Goal: Information Seeking & Learning: Learn about a topic

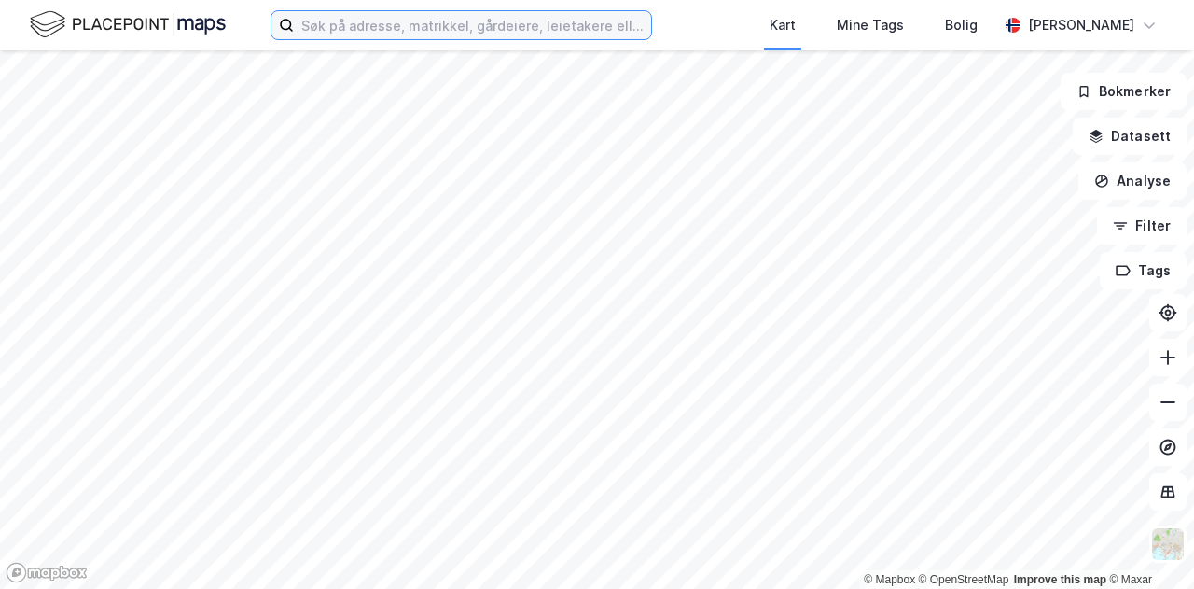
click at [407, 30] on input at bounding box center [472, 25] width 357 height 28
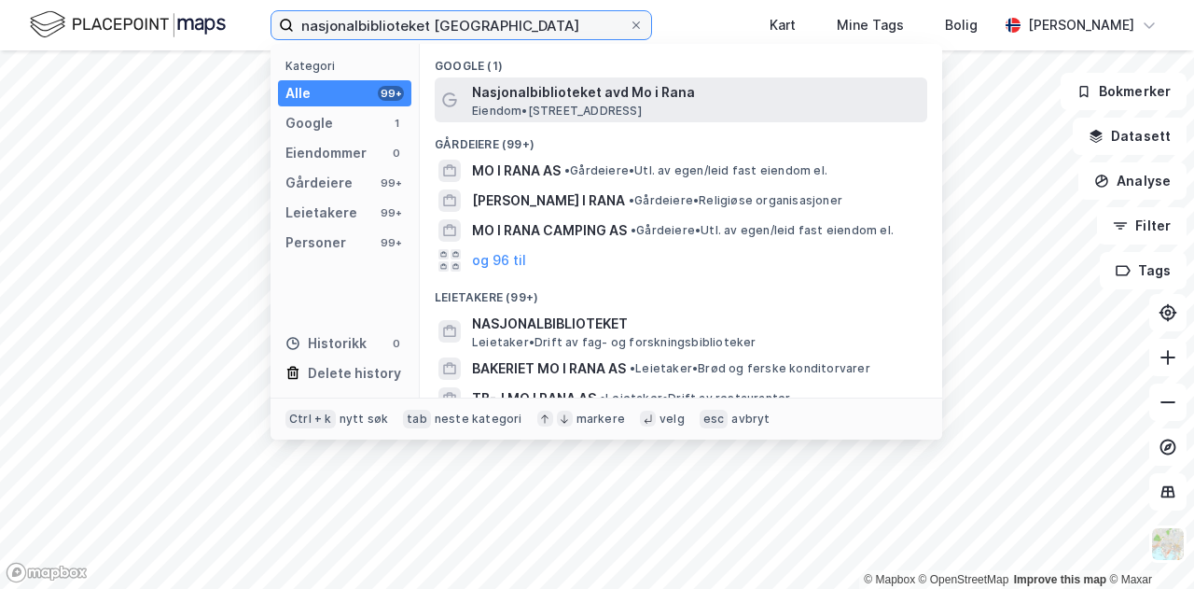
type input "nasjonalbiblioteket [GEOGRAPHIC_DATA]"
click at [583, 115] on span "Eiendom • [STREET_ADDRESS]" at bounding box center [557, 111] width 170 height 15
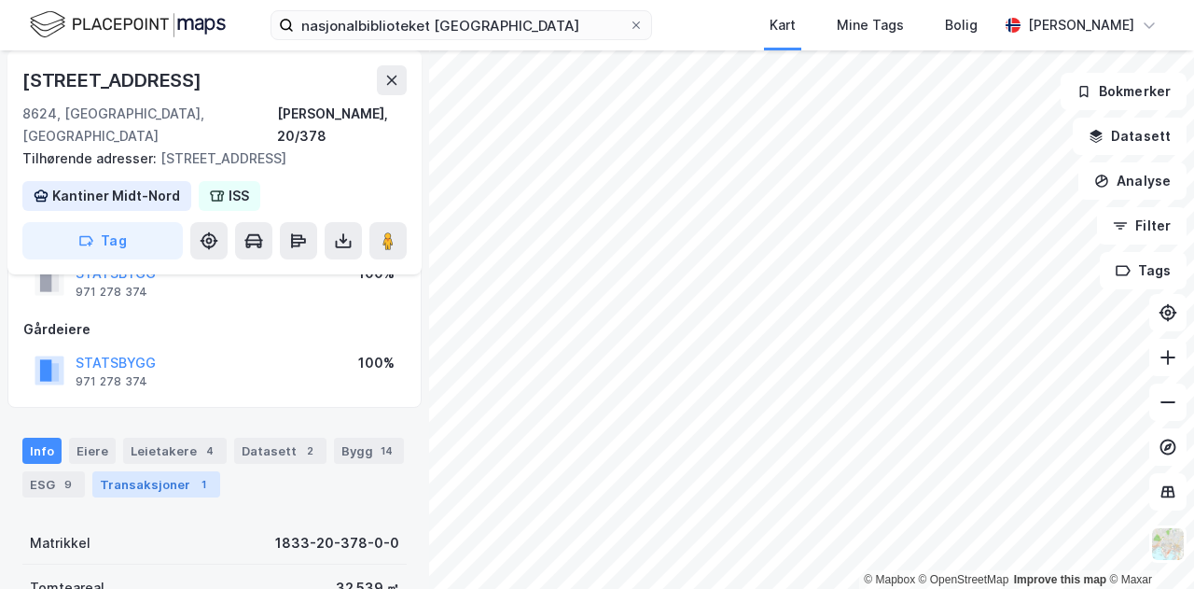
scroll to position [93, 0]
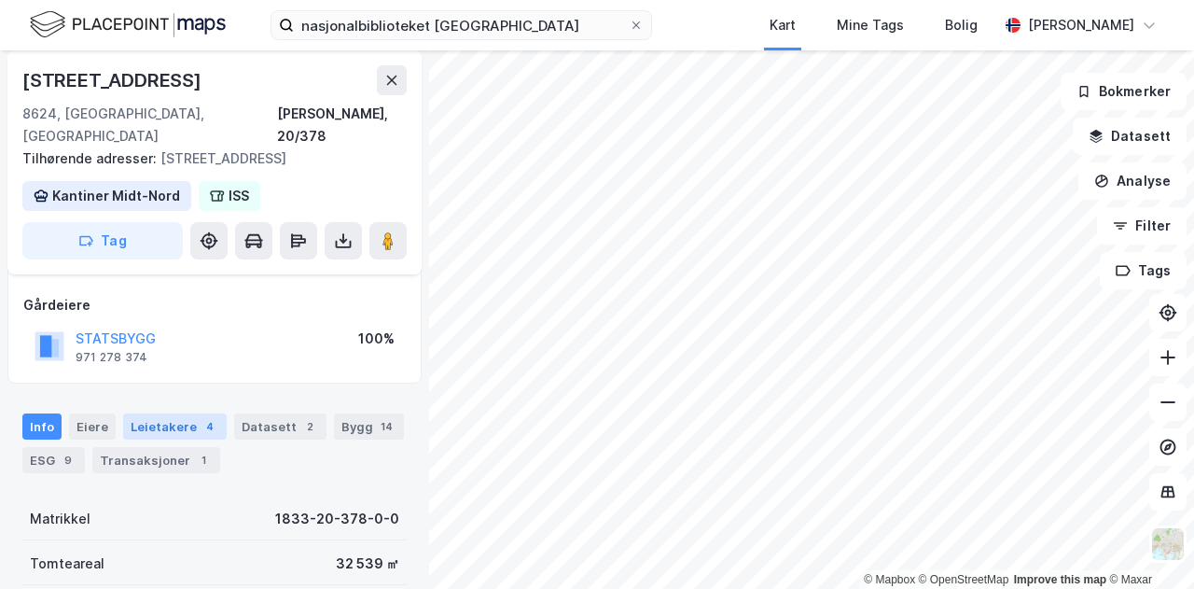
click at [162, 413] on div "Leietakere 4" at bounding box center [175, 426] width 104 height 26
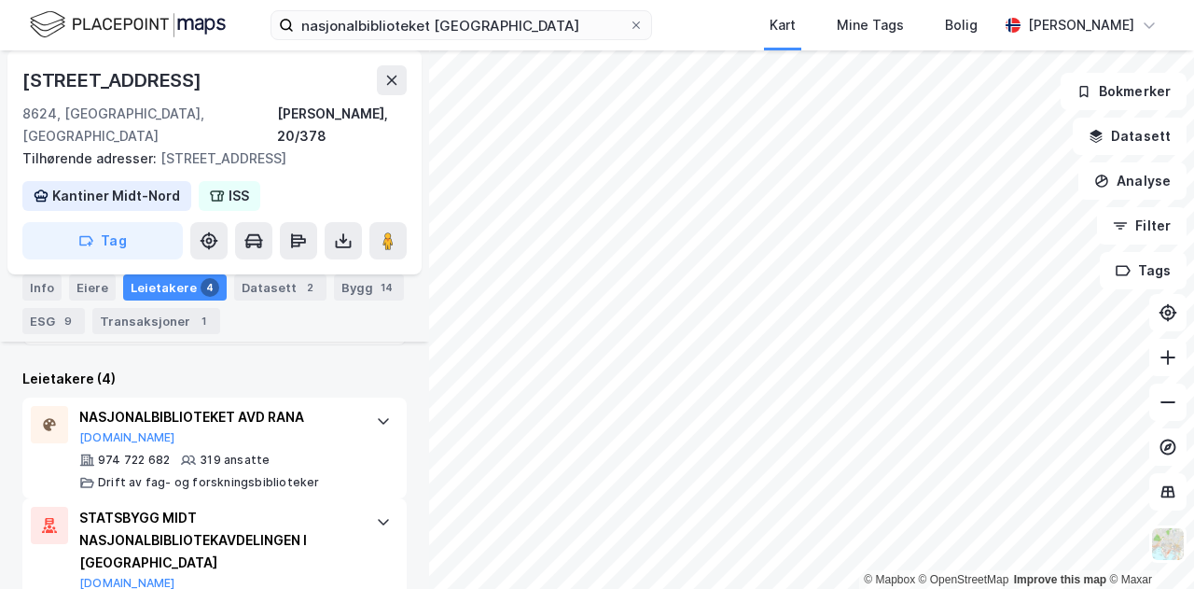
scroll to position [709, 0]
